Goal: Navigation & Orientation: Find specific page/section

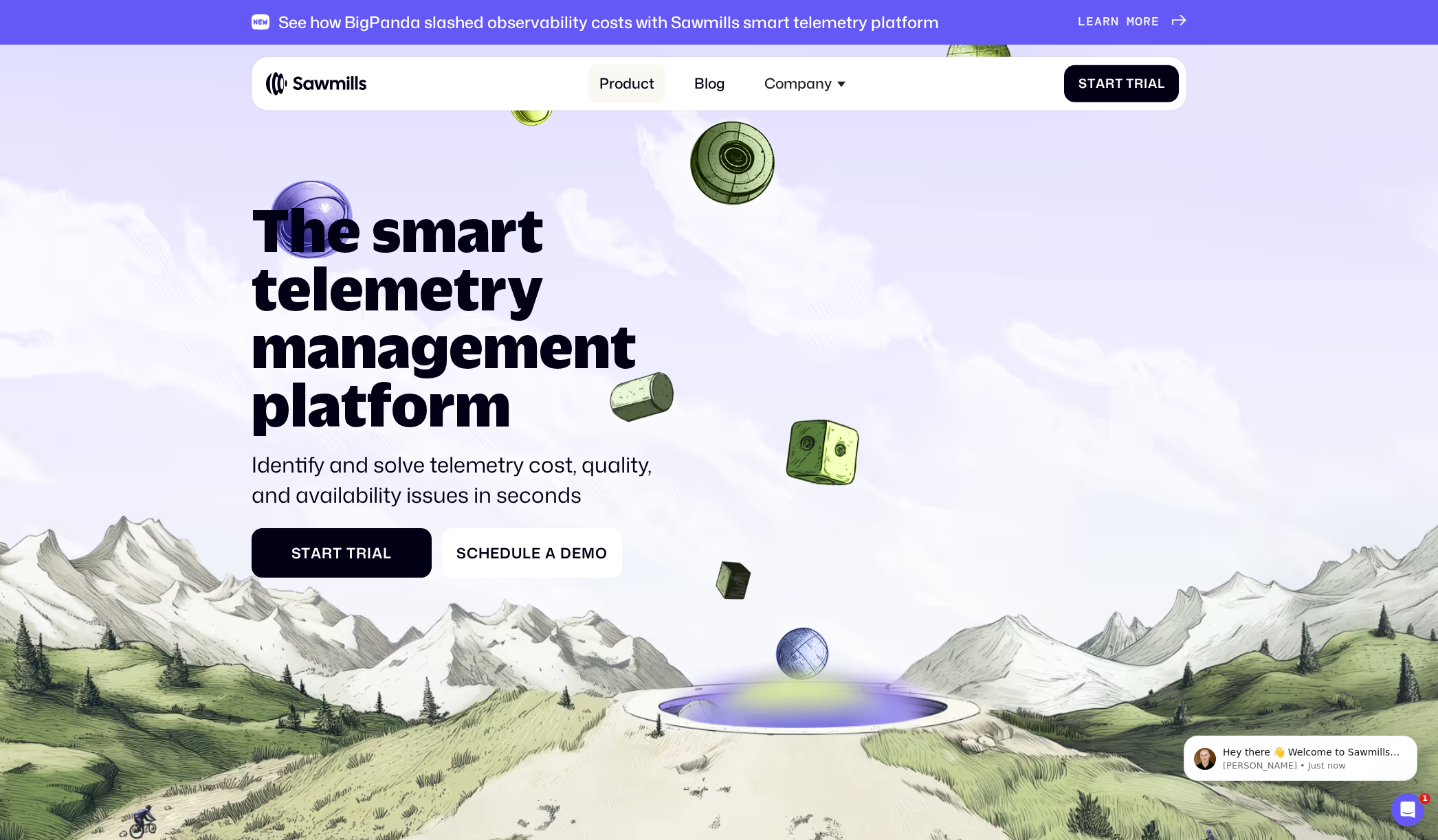
click at [636, 83] on link "Product" at bounding box center [626, 83] width 76 height 38
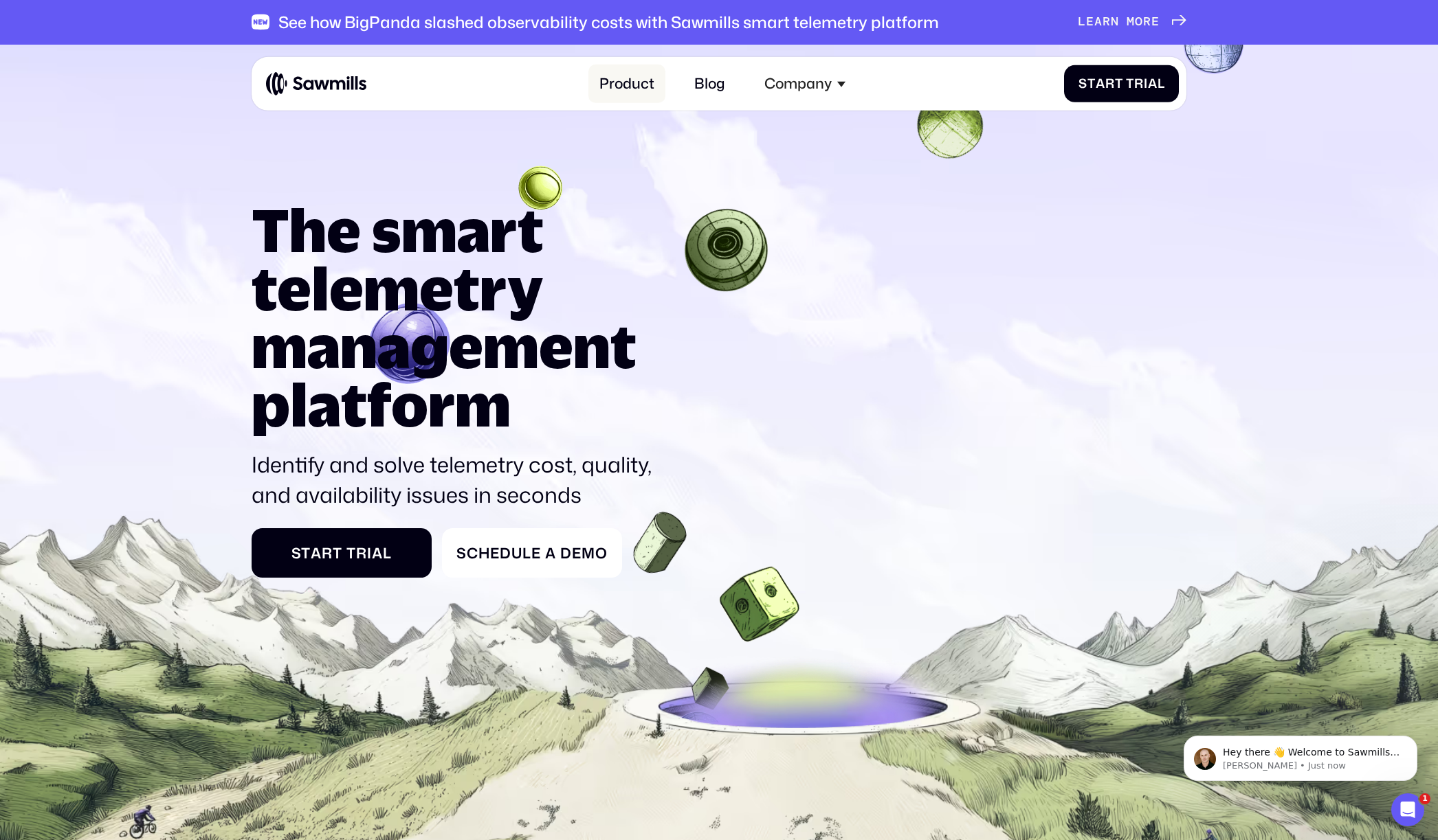
click at [636, 83] on link "Product" at bounding box center [626, 83] width 76 height 38
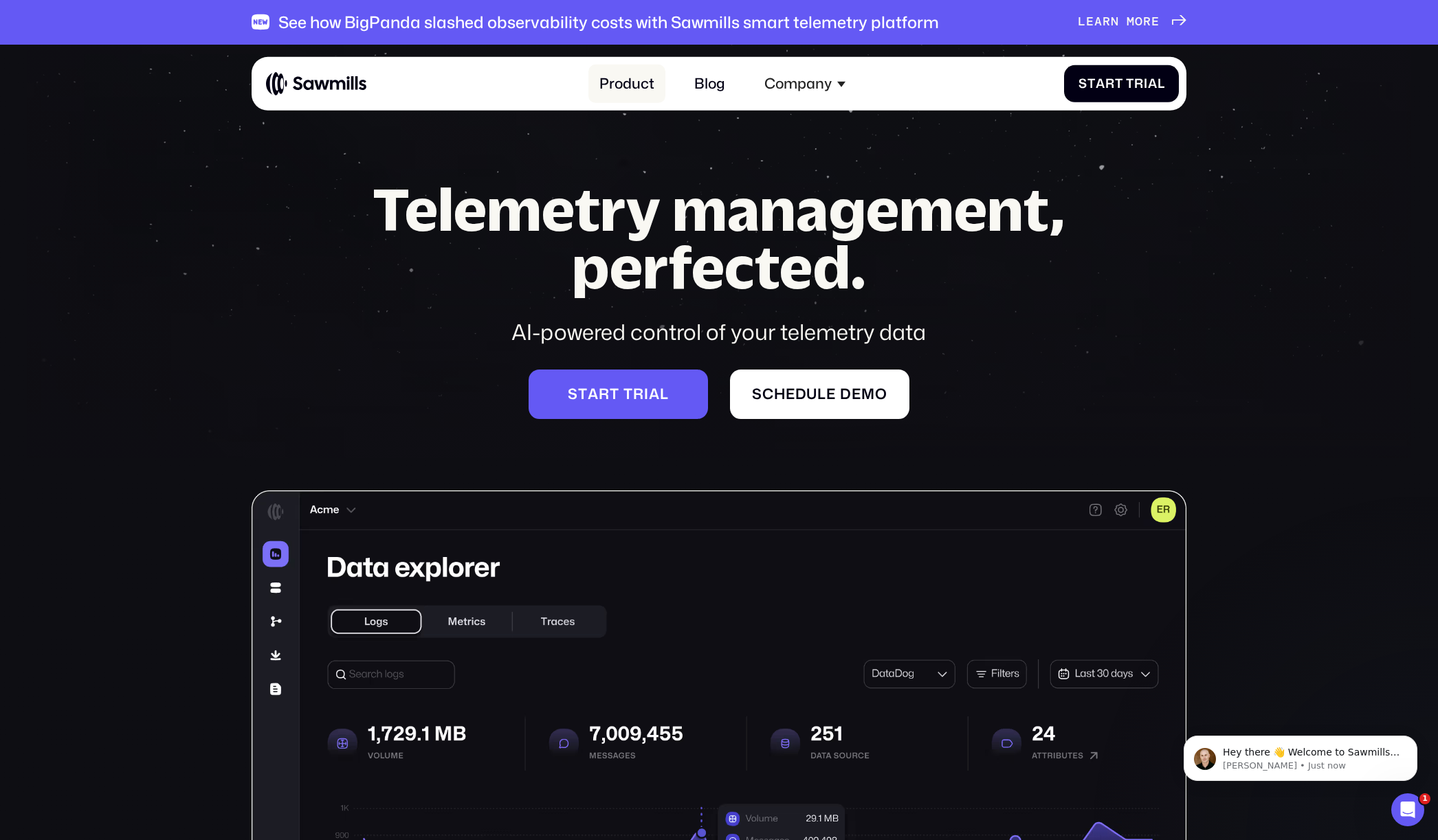
click at [623, 90] on link "Product" at bounding box center [626, 83] width 76 height 38
click at [635, 81] on link "Product" at bounding box center [626, 83] width 76 height 38
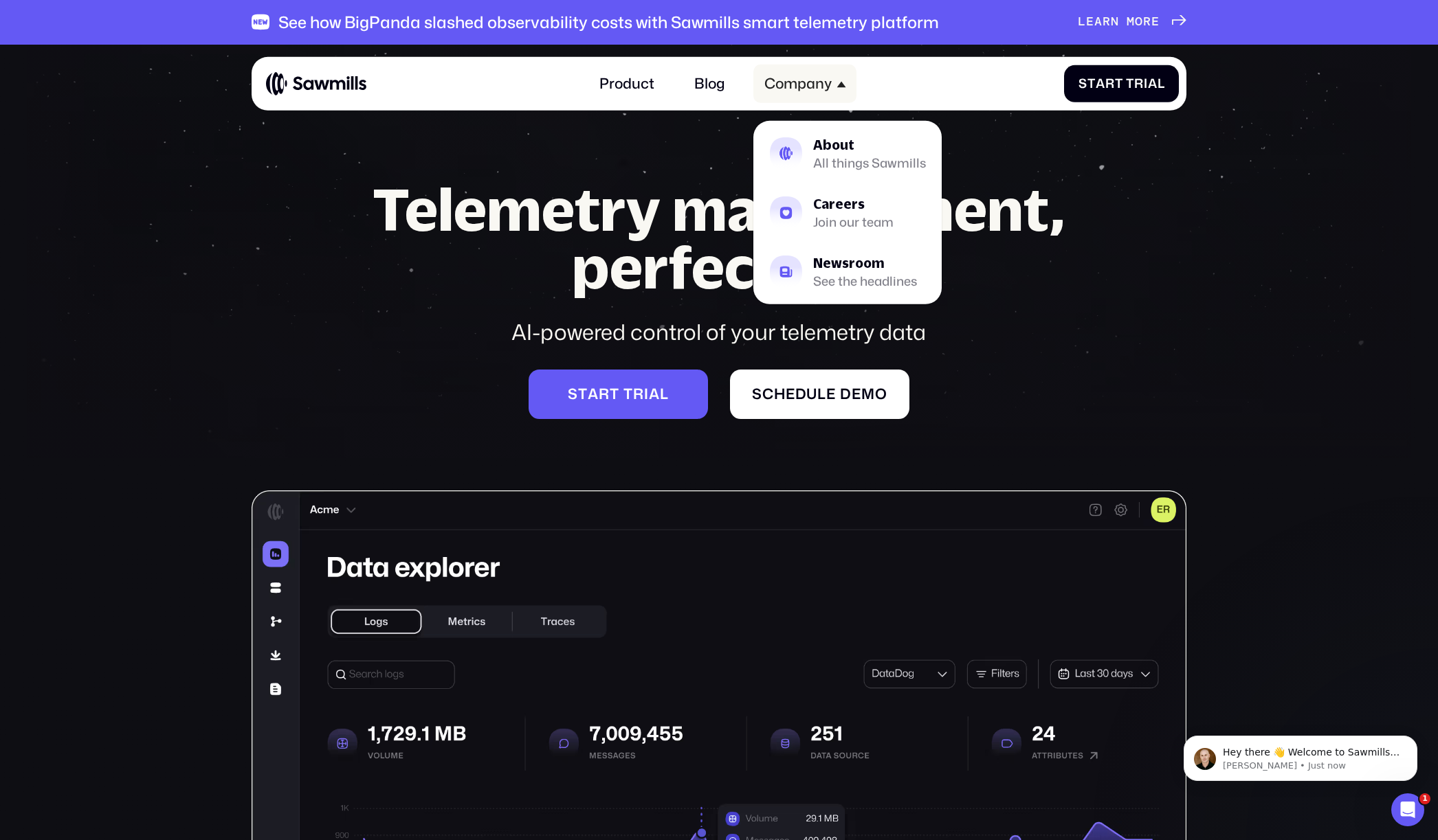
click at [836, 88] on div "Company" at bounding box center [804, 83] width 103 height 38
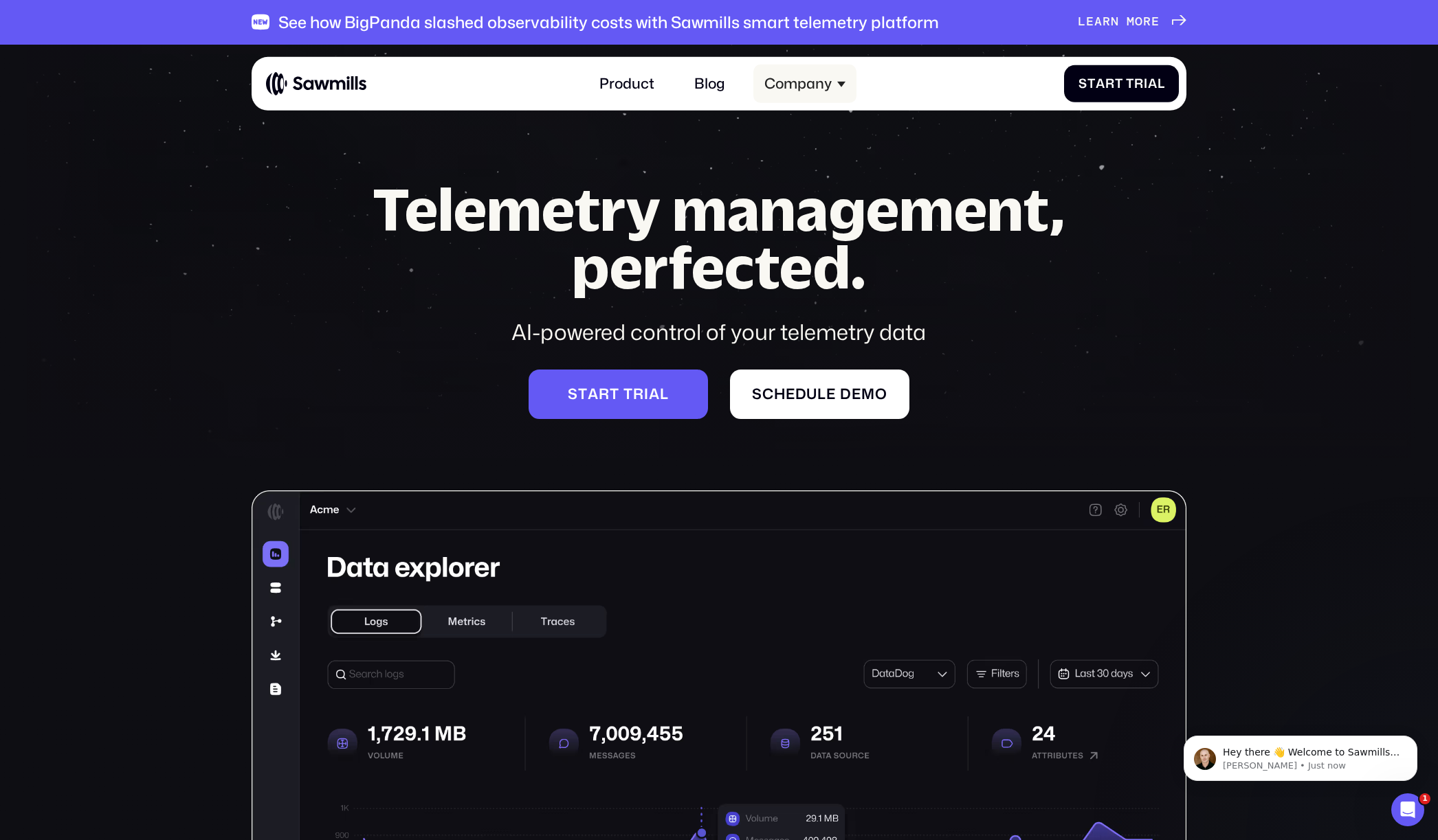
click at [836, 88] on div "Company" at bounding box center [804, 83] width 103 height 38
click at [640, 89] on link "Product" at bounding box center [626, 83] width 76 height 38
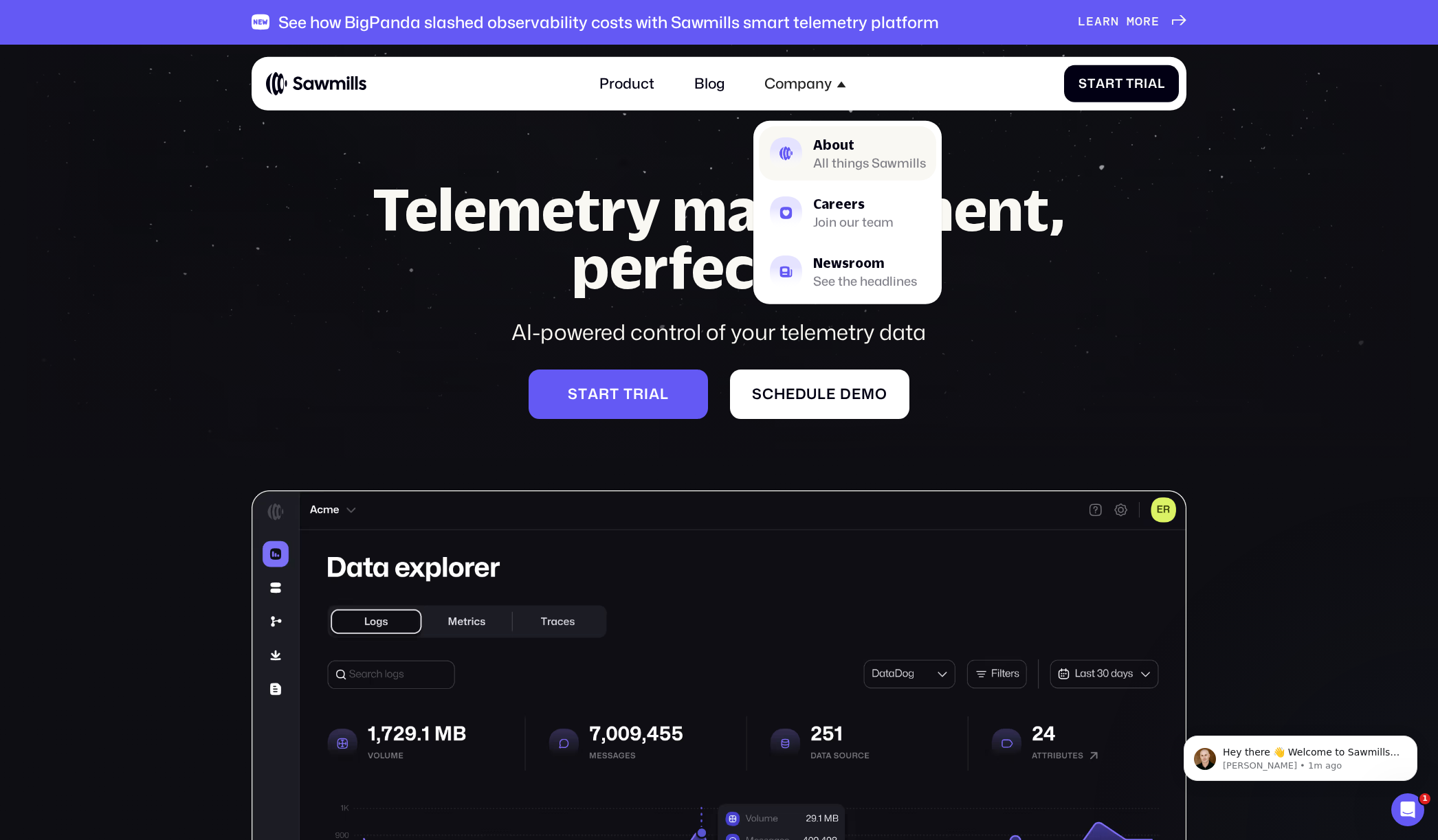
click at [848, 165] on div "All things Sawmills" at bounding box center [869, 162] width 113 height 11
click at [1144, 21] on div "L e a r n m o r e L e a r n m o r e" at bounding box center [1119, 22] width 81 height 15
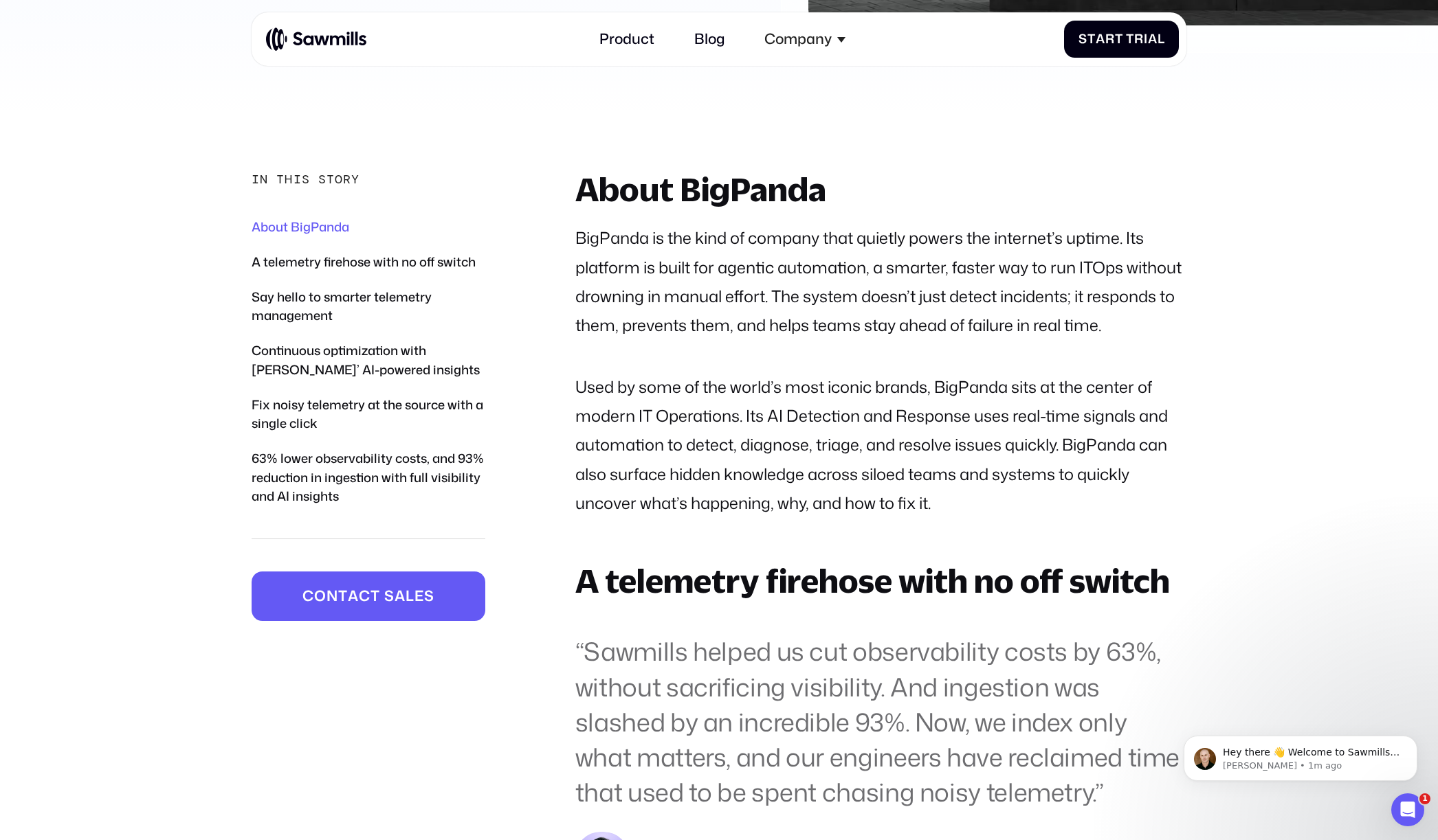
scroll to position [832, 0]
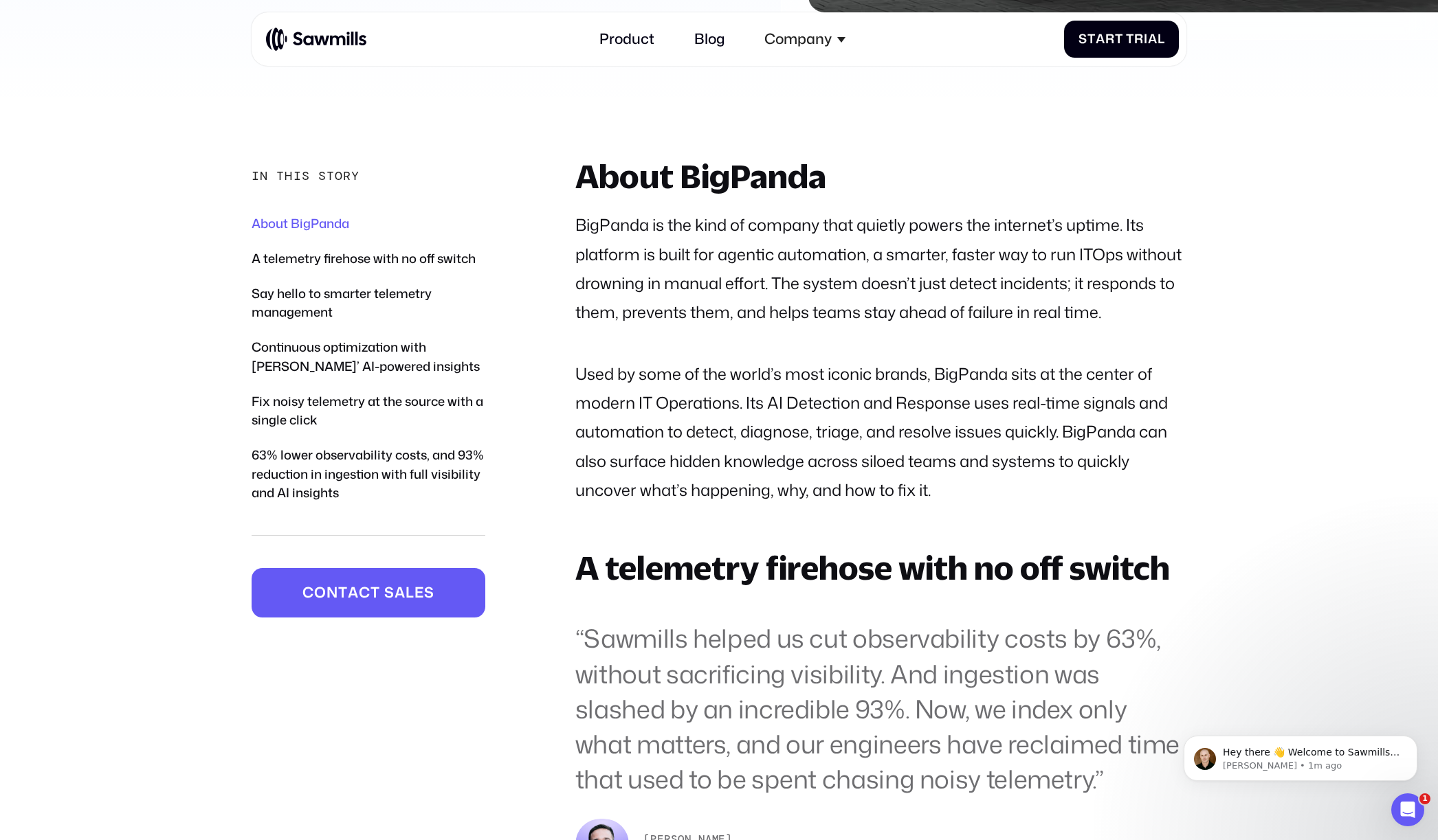
click at [339, 48] on img at bounding box center [316, 39] width 100 height 25
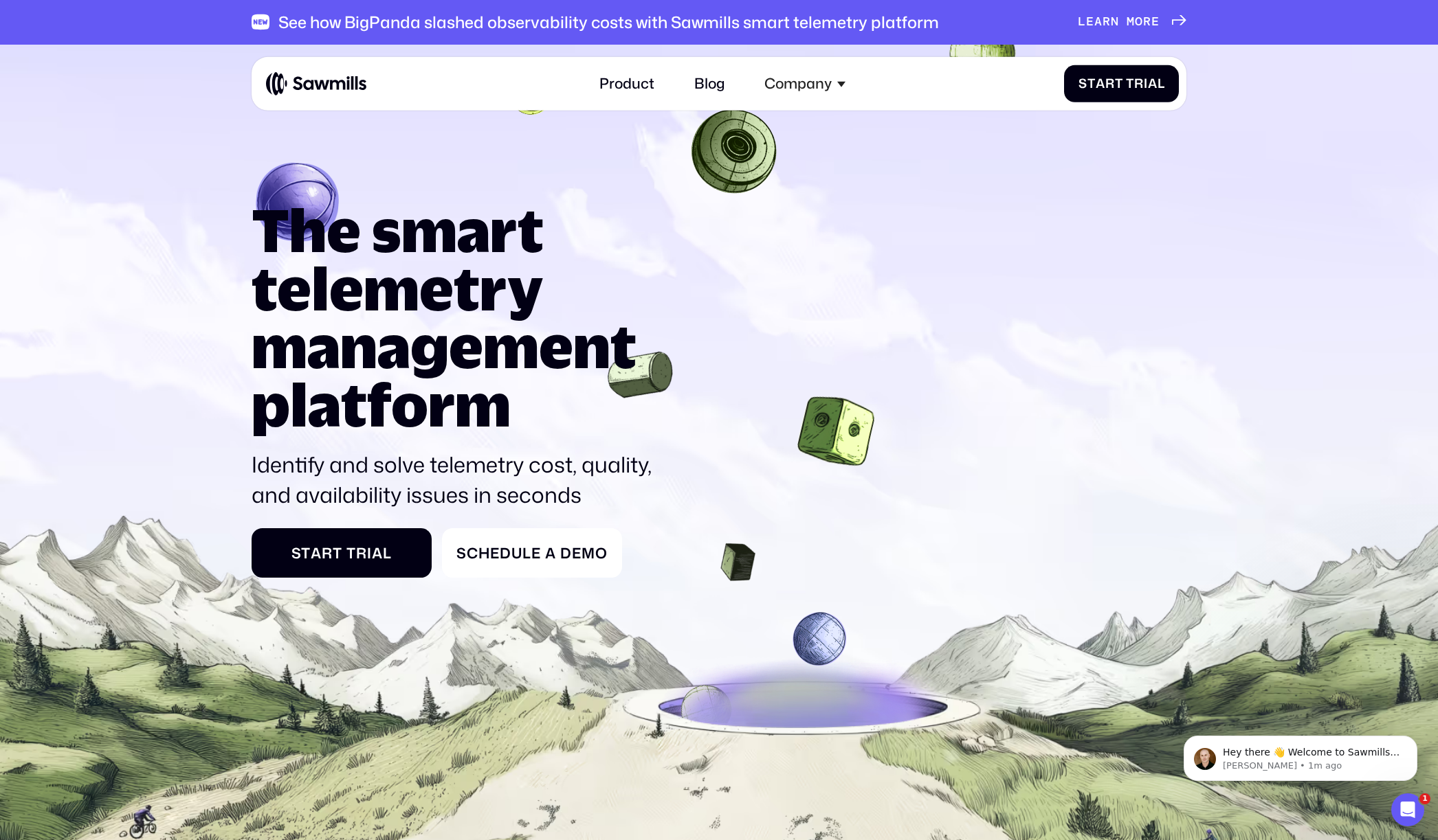
click at [1154, 24] on span "e" at bounding box center [1155, 22] width 8 height 15
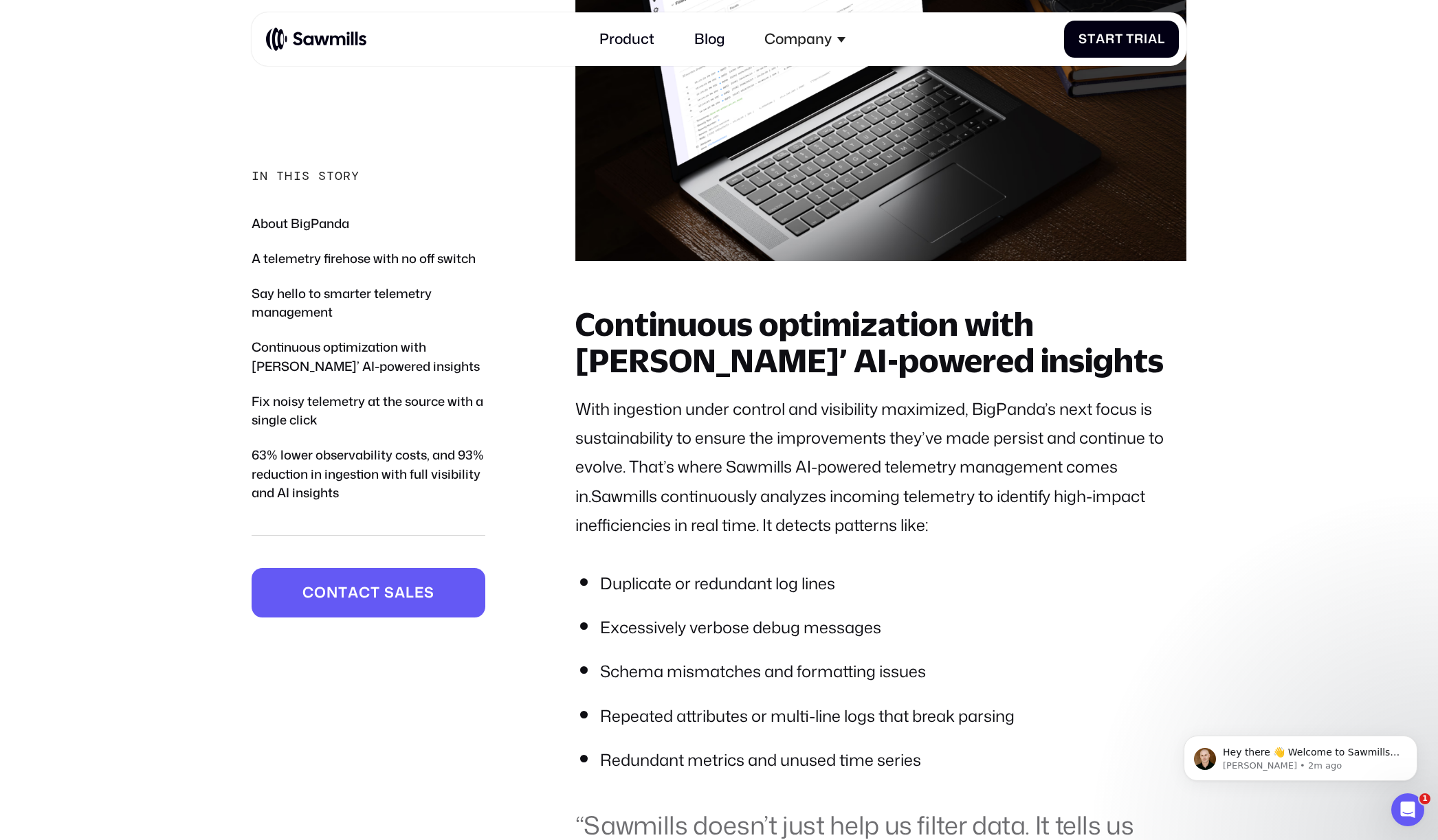
scroll to position [4063, 0]
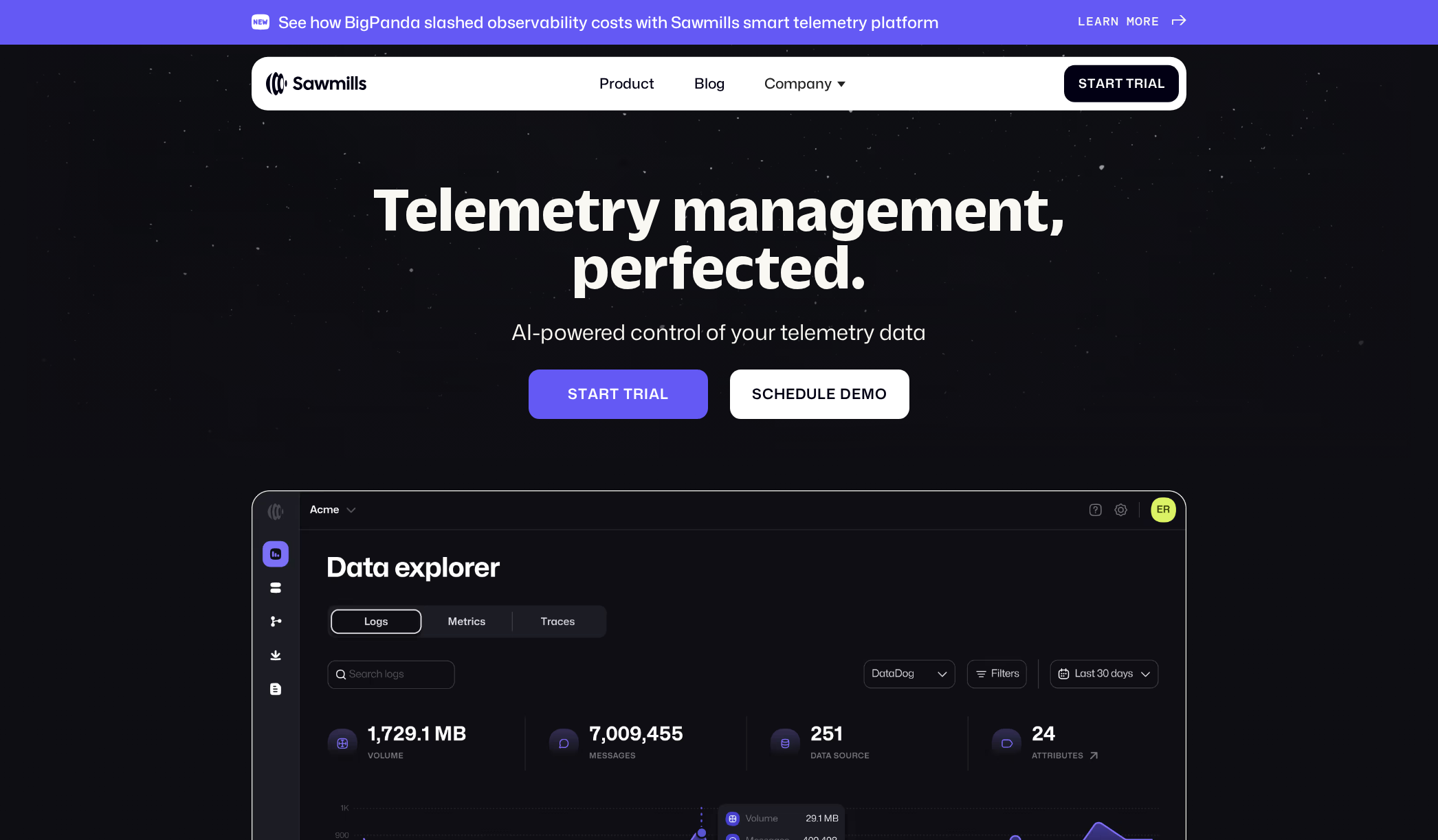
click at [703, 80] on link "Blog" at bounding box center [710, 83] width 53 height 38
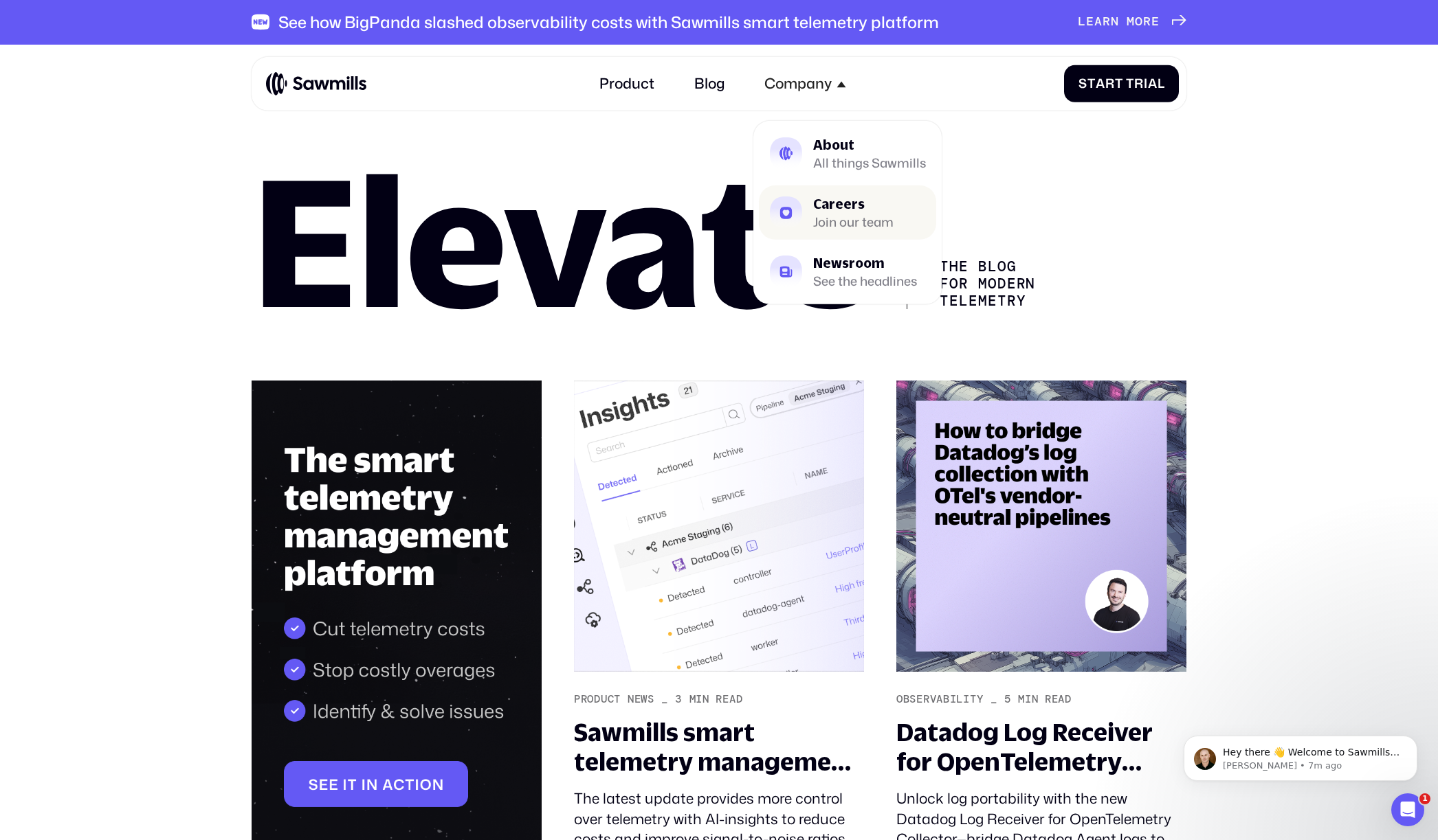
click at [855, 220] on div "Join our team" at bounding box center [853, 221] width 81 height 11
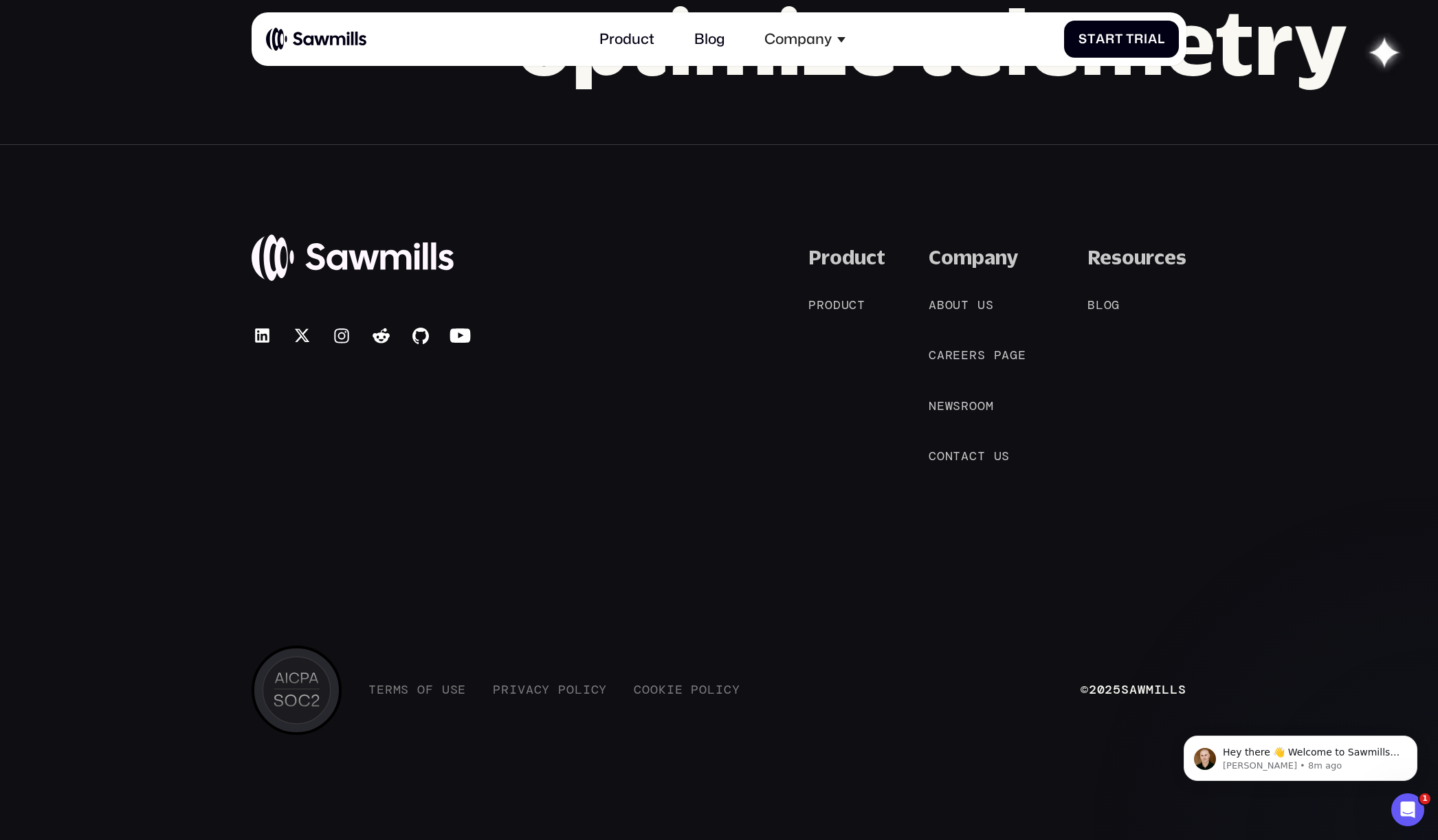
scroll to position [1826, 0]
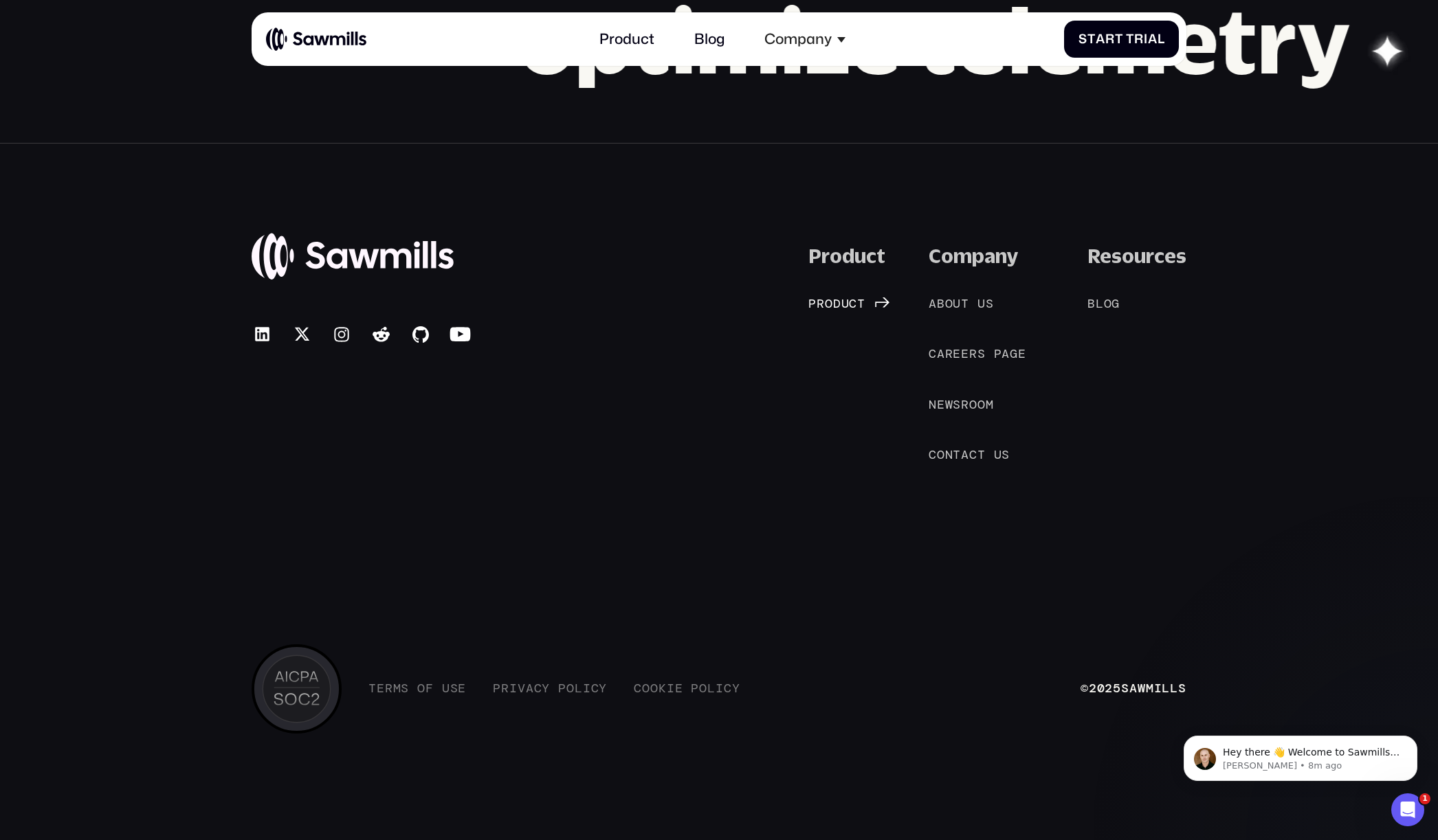
click at [850, 297] on span "u" at bounding box center [845, 305] width 8 height 15
